Goal: Task Accomplishment & Management: Use online tool/utility

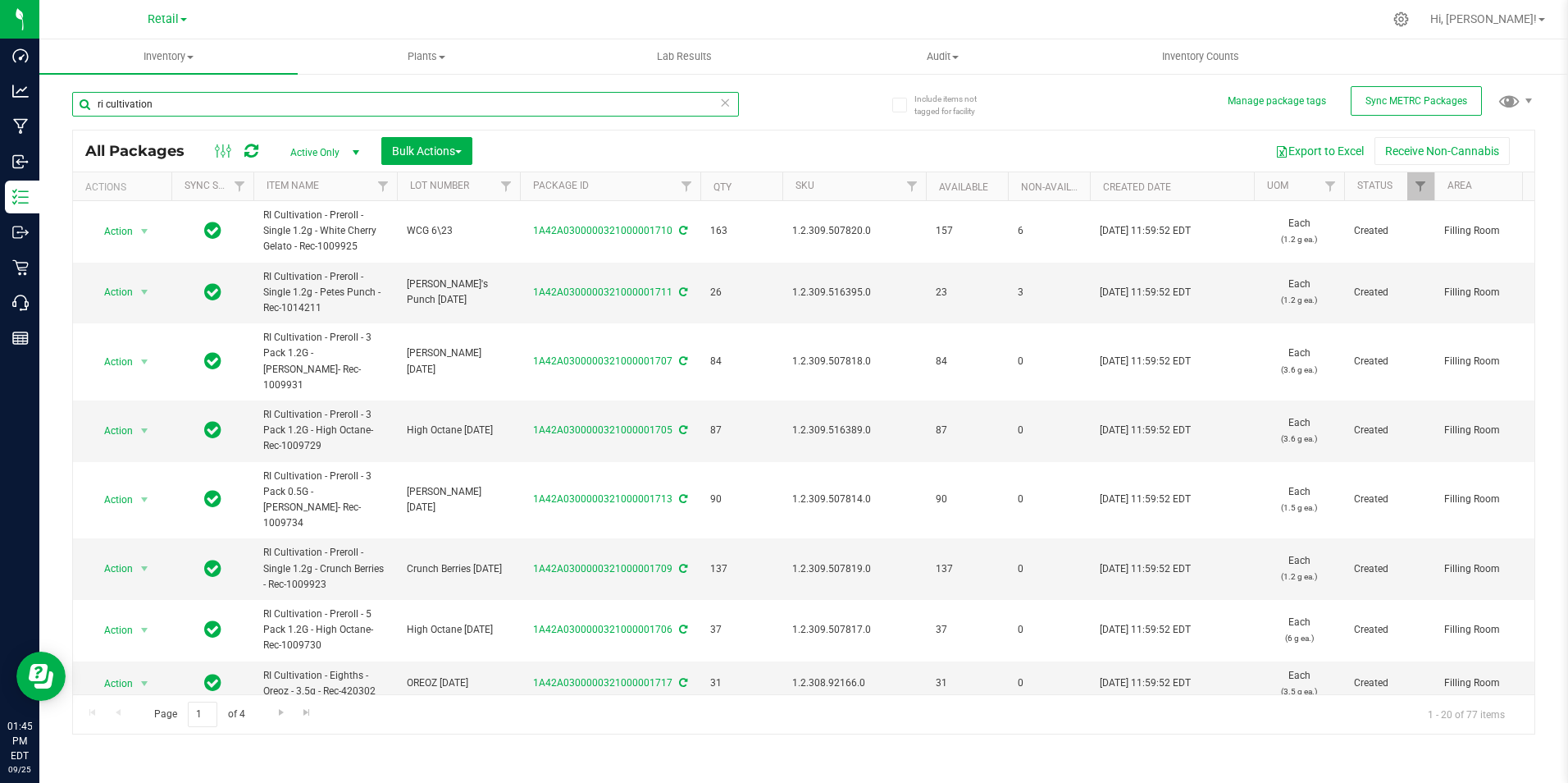
drag, startPoint x: 165, startPoint y: 99, endPoint x: -38, endPoint y: 78, distance: 204.1
click at [0, 78] on html "Dashboard Analytics Manufacturing Inbound Inventory Outbound Retail Call Center…" at bounding box center [784, 391] width 1568 height 783
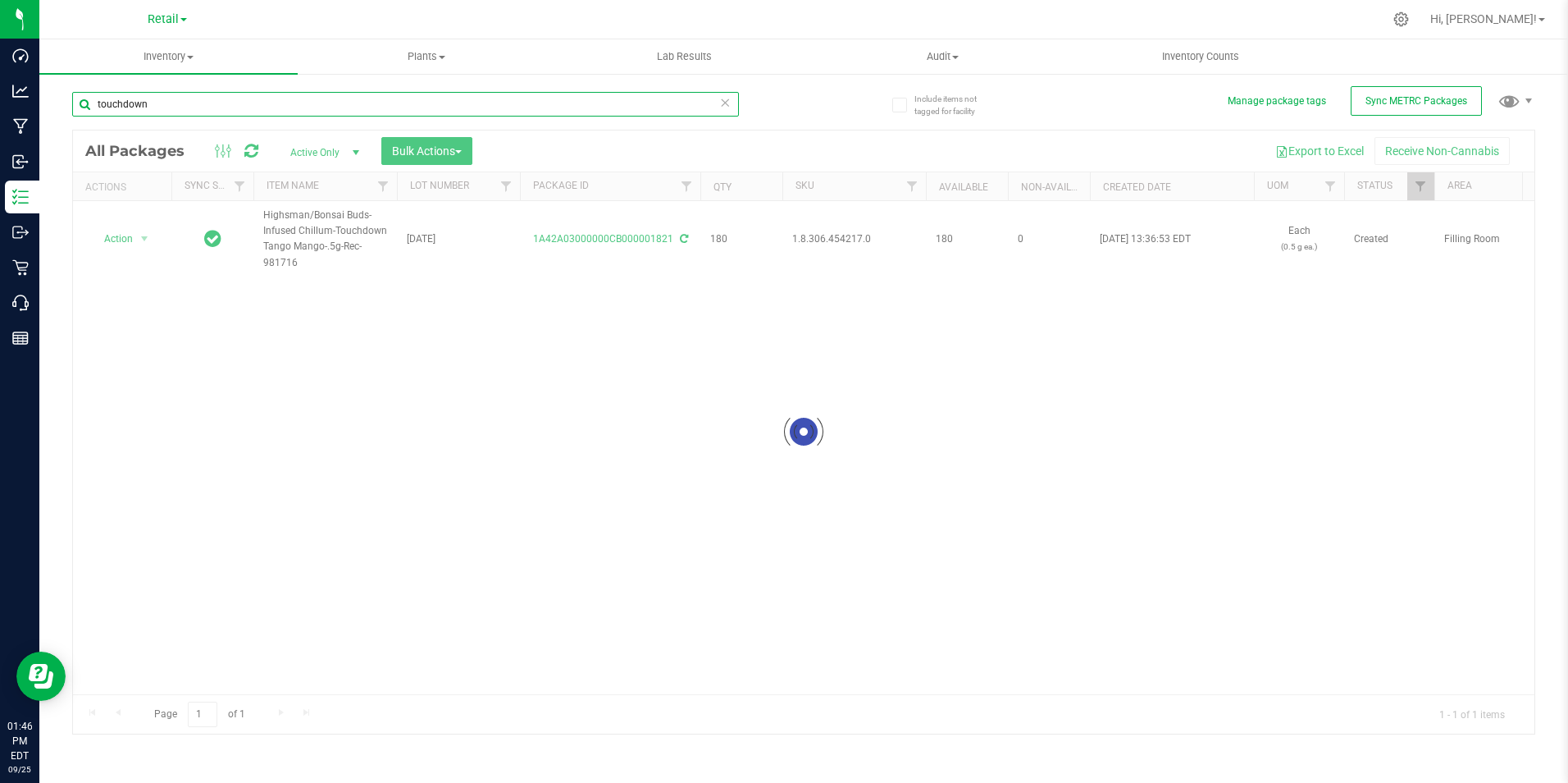
type input "touchdown"
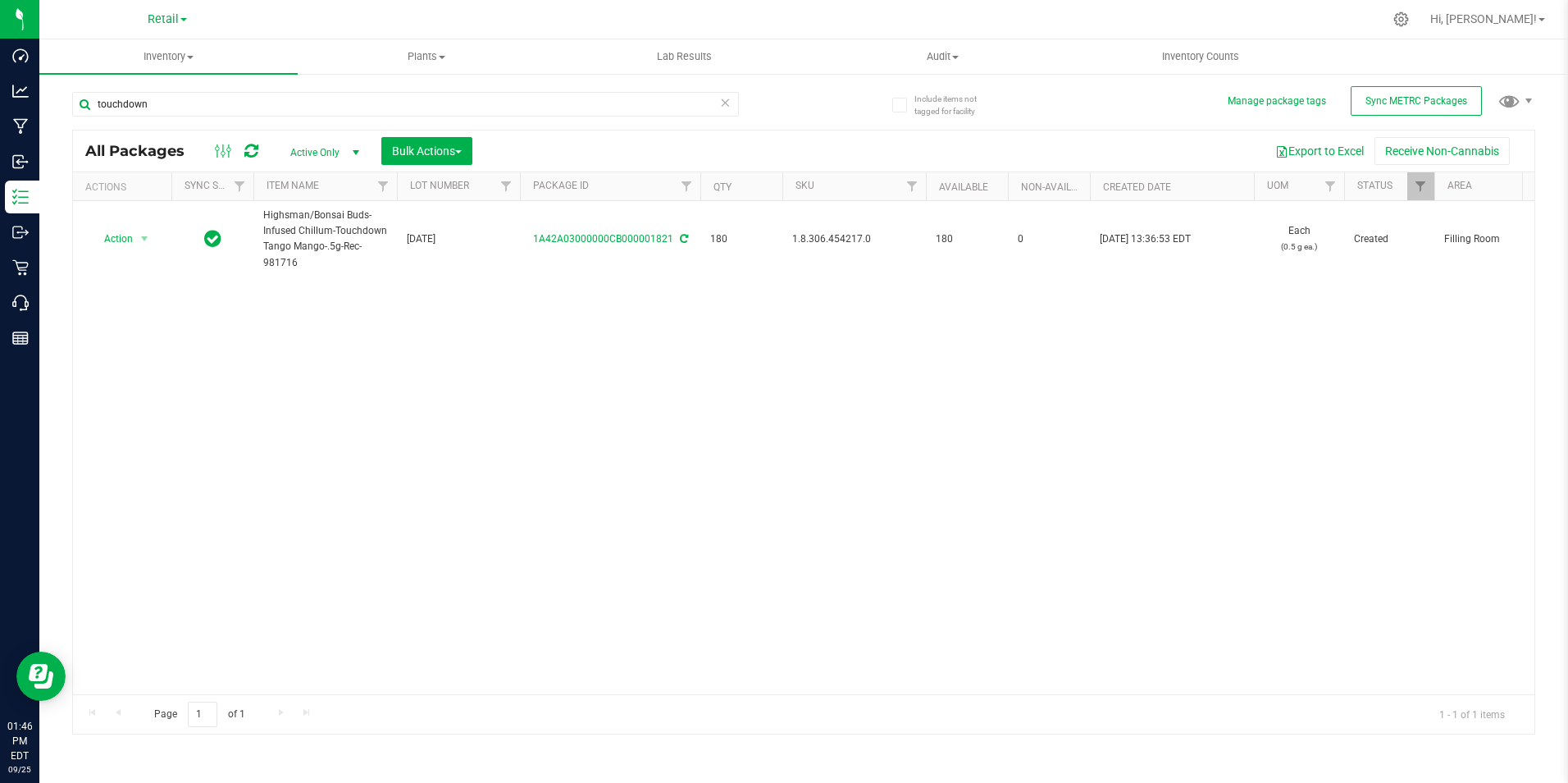
click at [624, 238] on link "1A42A03000000CB000001821" at bounding box center [602, 238] width 140 height 12
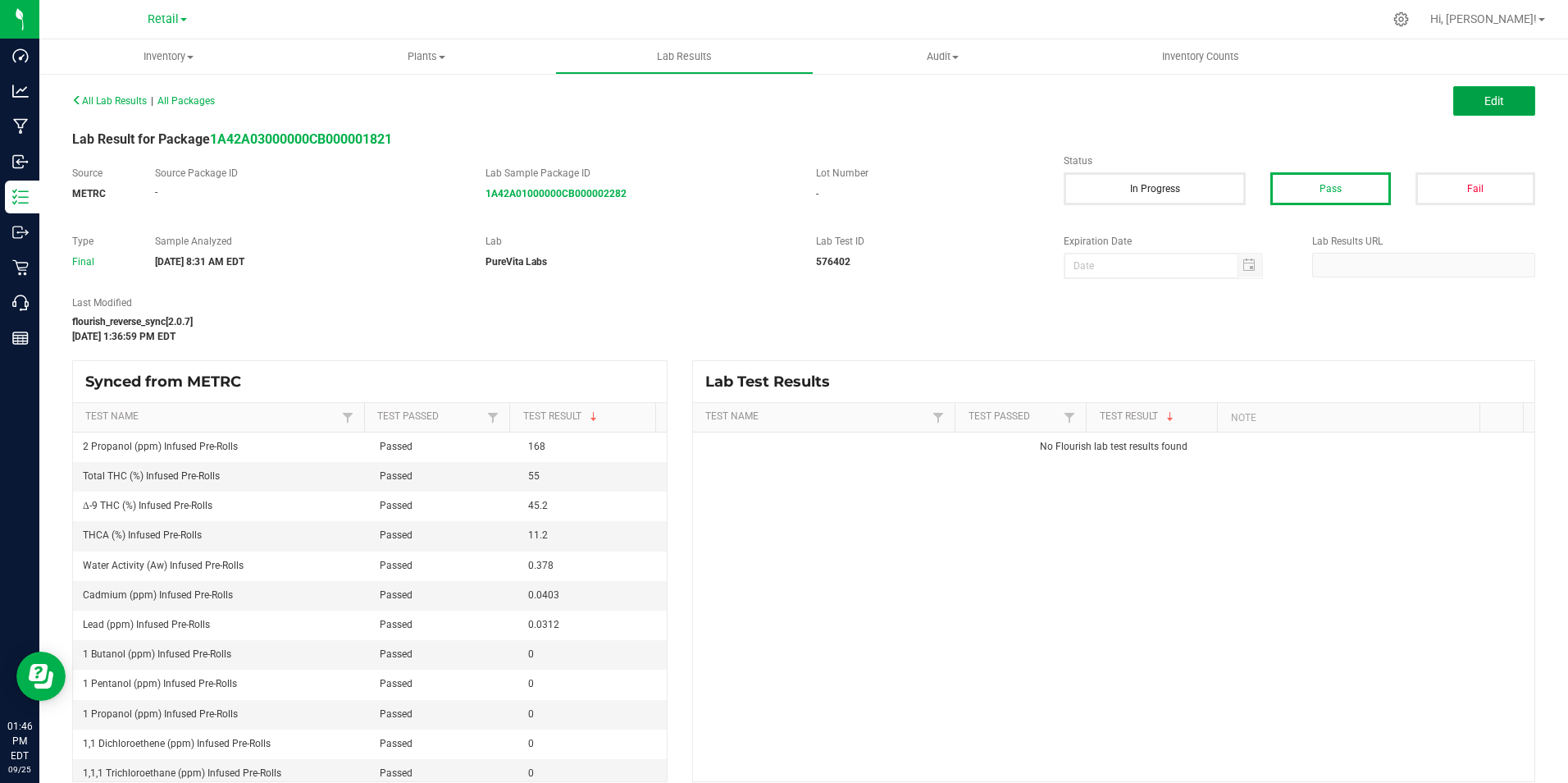
click at [1491, 87] on button "Edit" at bounding box center [1495, 101] width 82 height 29
